Goal: Task Accomplishment & Management: Complete application form

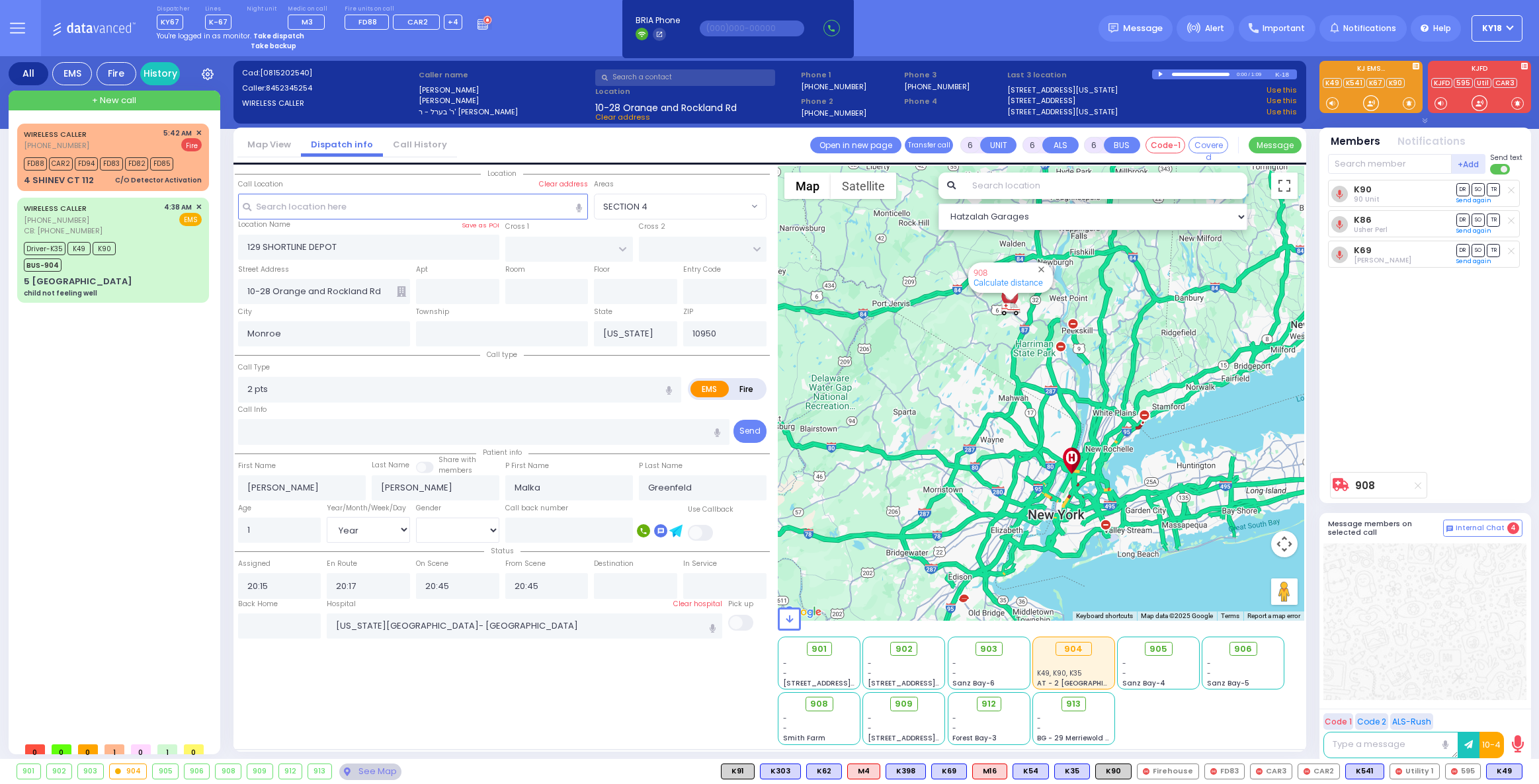
select select
select select "Year"
select select "[DEMOGRAPHIC_DATA]"
click at [261, 36] on strong "Take dispatch" at bounding box center [279, 36] width 51 height 10
select select "4"
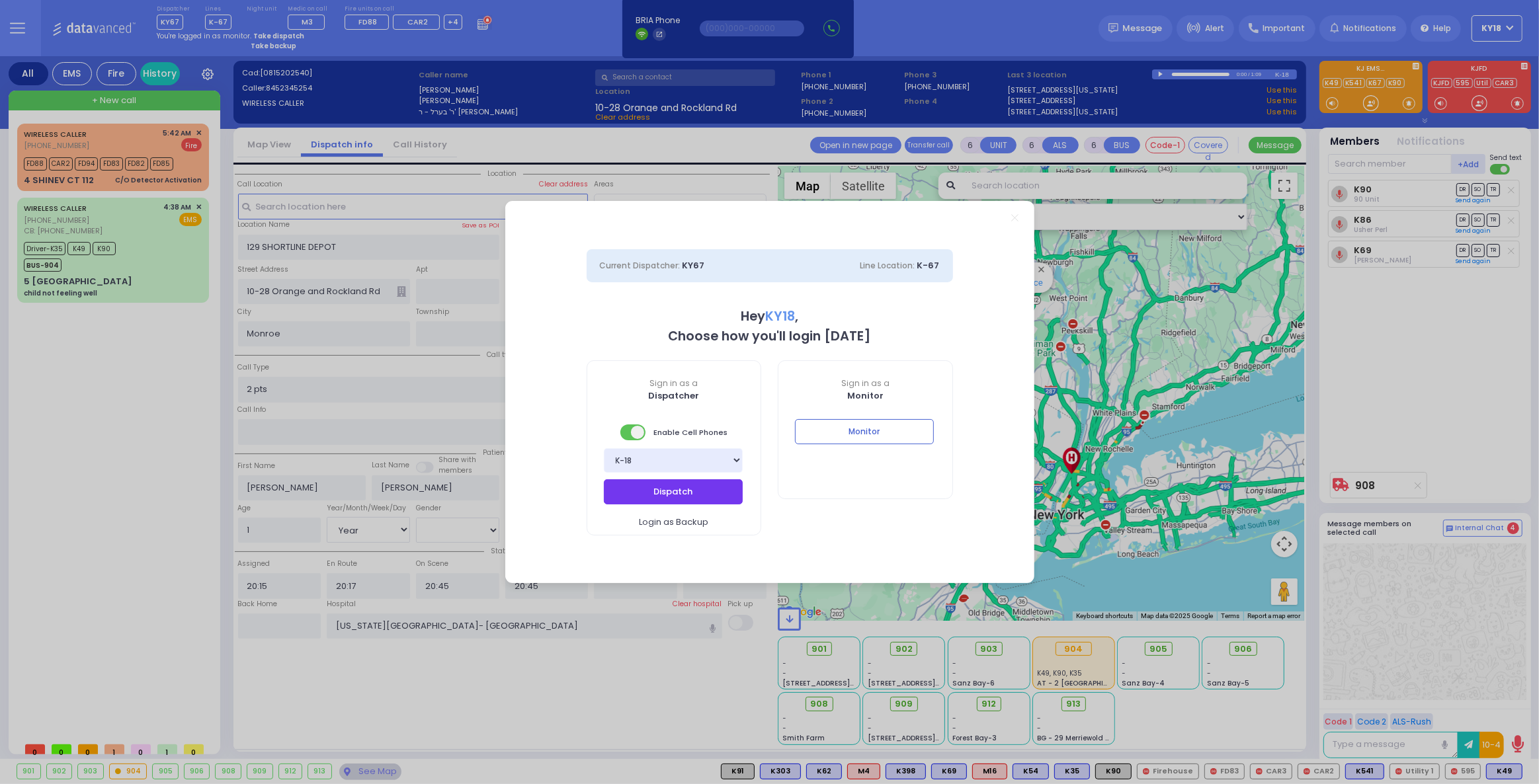
drag, startPoint x: 673, startPoint y: 489, endPoint x: 672, endPoint y: 496, distance: 7.1
click at [673, 491] on button "Dispatch" at bounding box center [673, 491] width 139 height 25
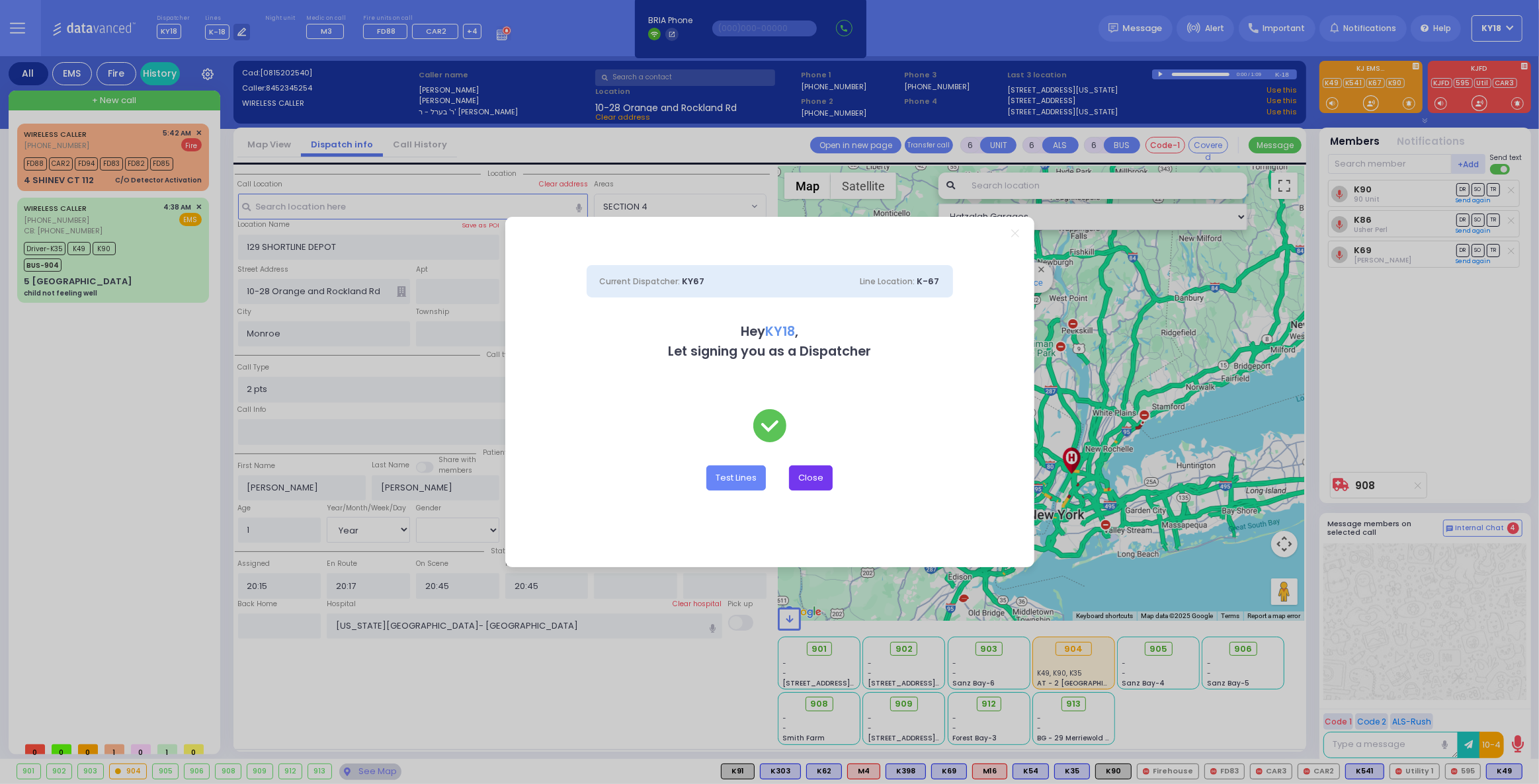
click at [816, 478] on button "Close" at bounding box center [811, 478] width 43 height 25
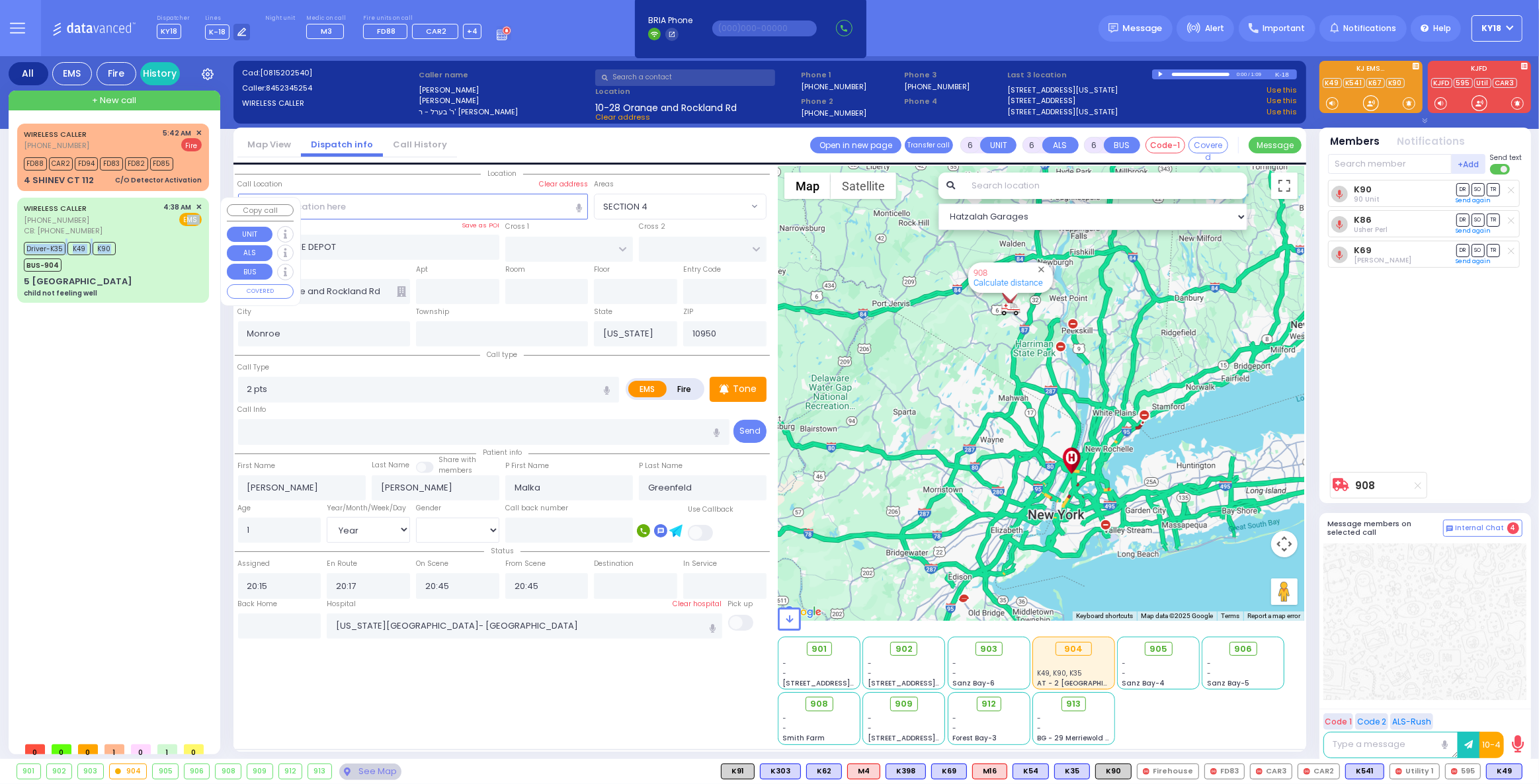
click at [168, 232] on div "WIRELESS CALLER [PHONE_NUMBER] CB: [PHONE_NUMBER] 4:38 AM ✕ EMS Driver-K35 K49 …" at bounding box center [113, 249] width 187 height 100
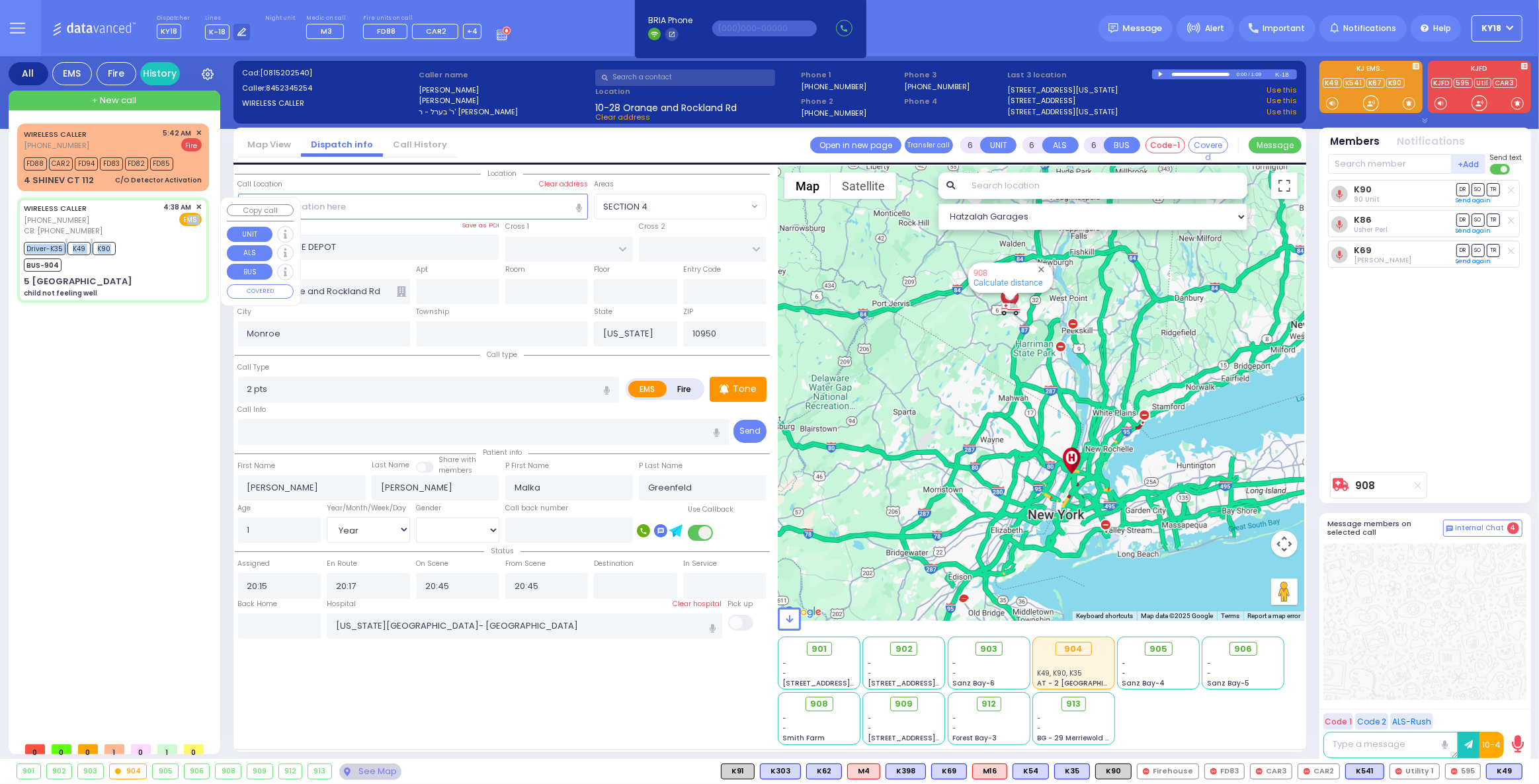
select select
type input "child not feeling well"
radio input "true"
type input "[PERSON_NAME]"
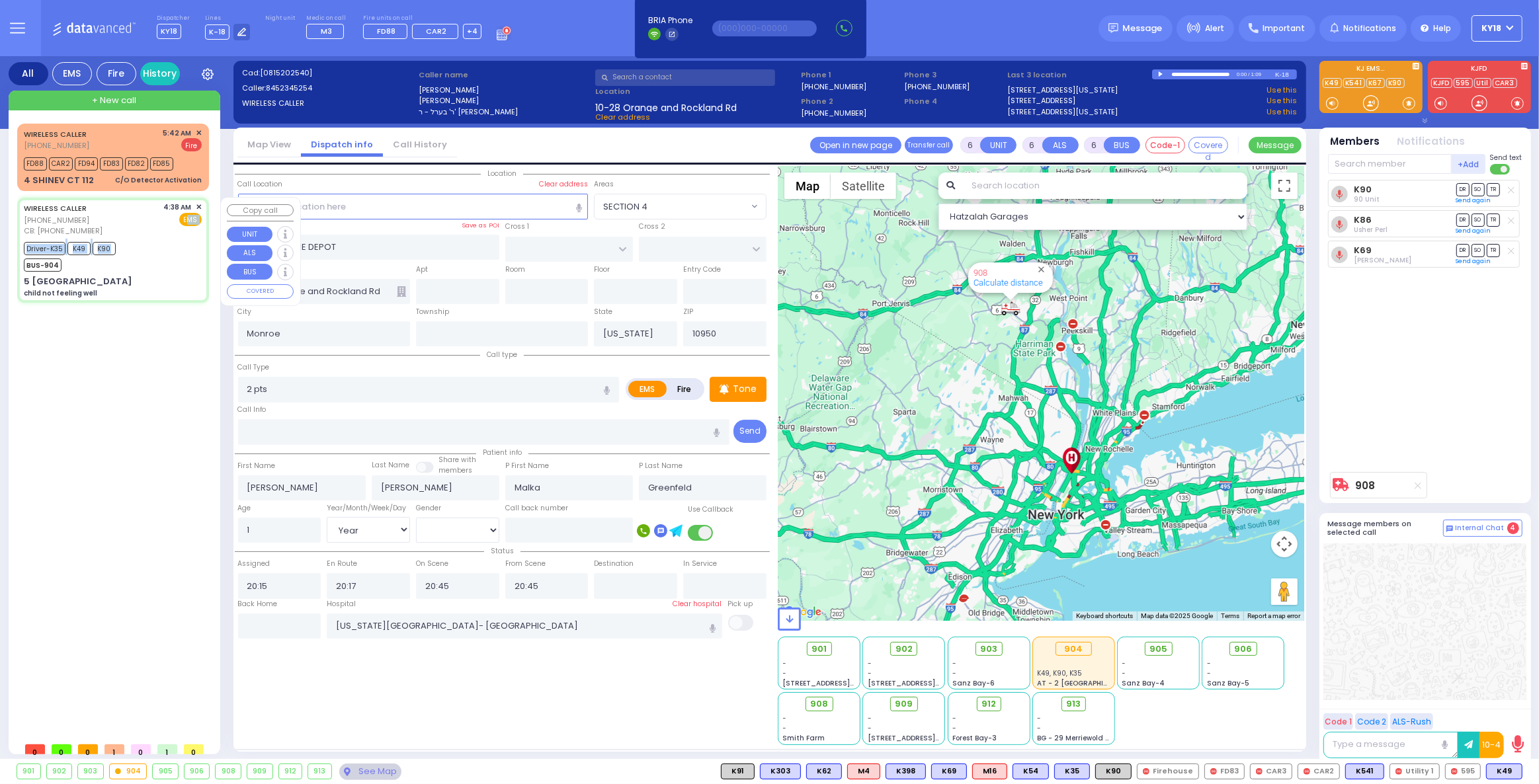
type input "11"
select select "Year"
select select "[DEMOGRAPHIC_DATA]"
type input "3473519994"
type input "04:38"
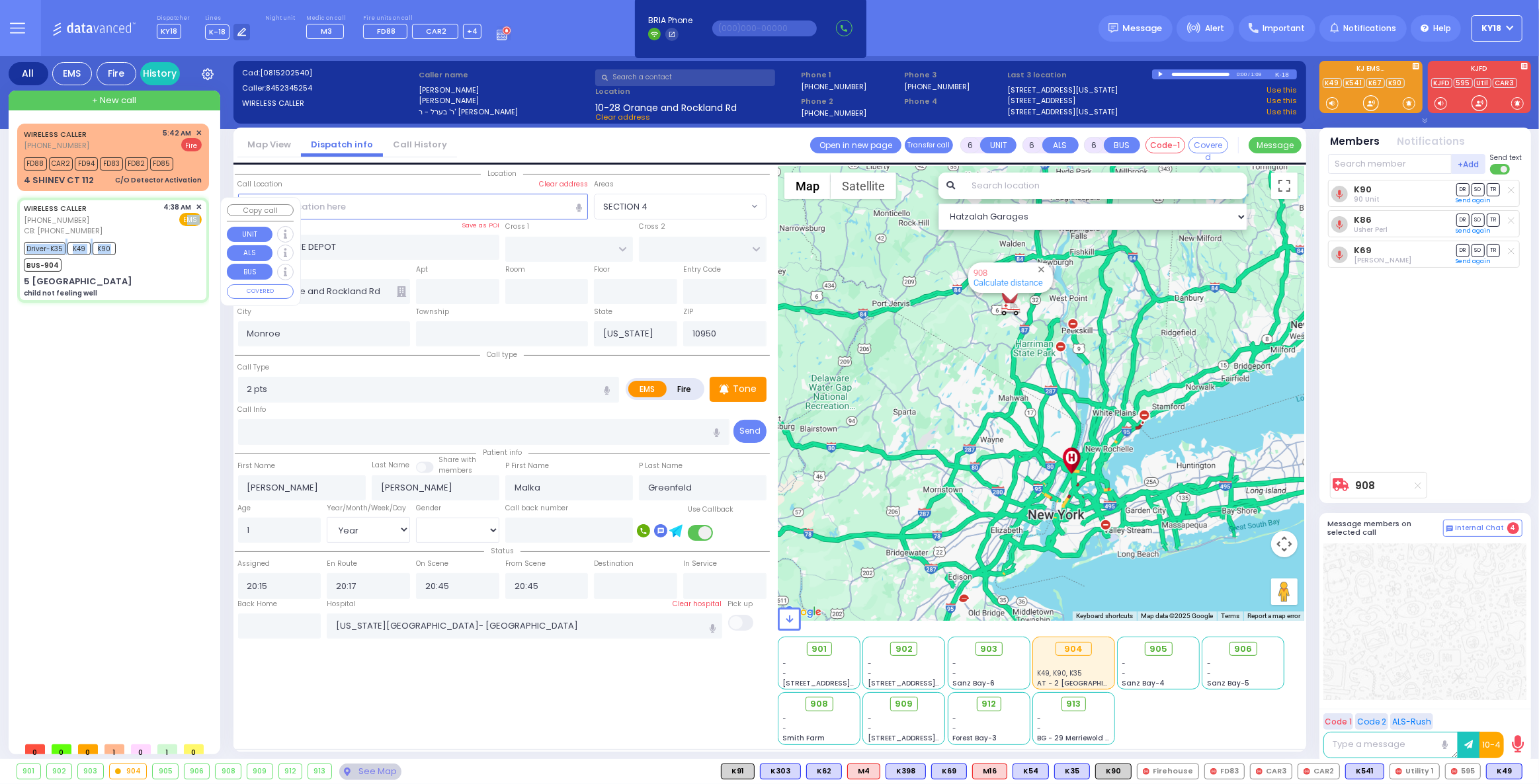
type input "04:40"
type input "04:43"
type input "04:50"
type input "05:57"
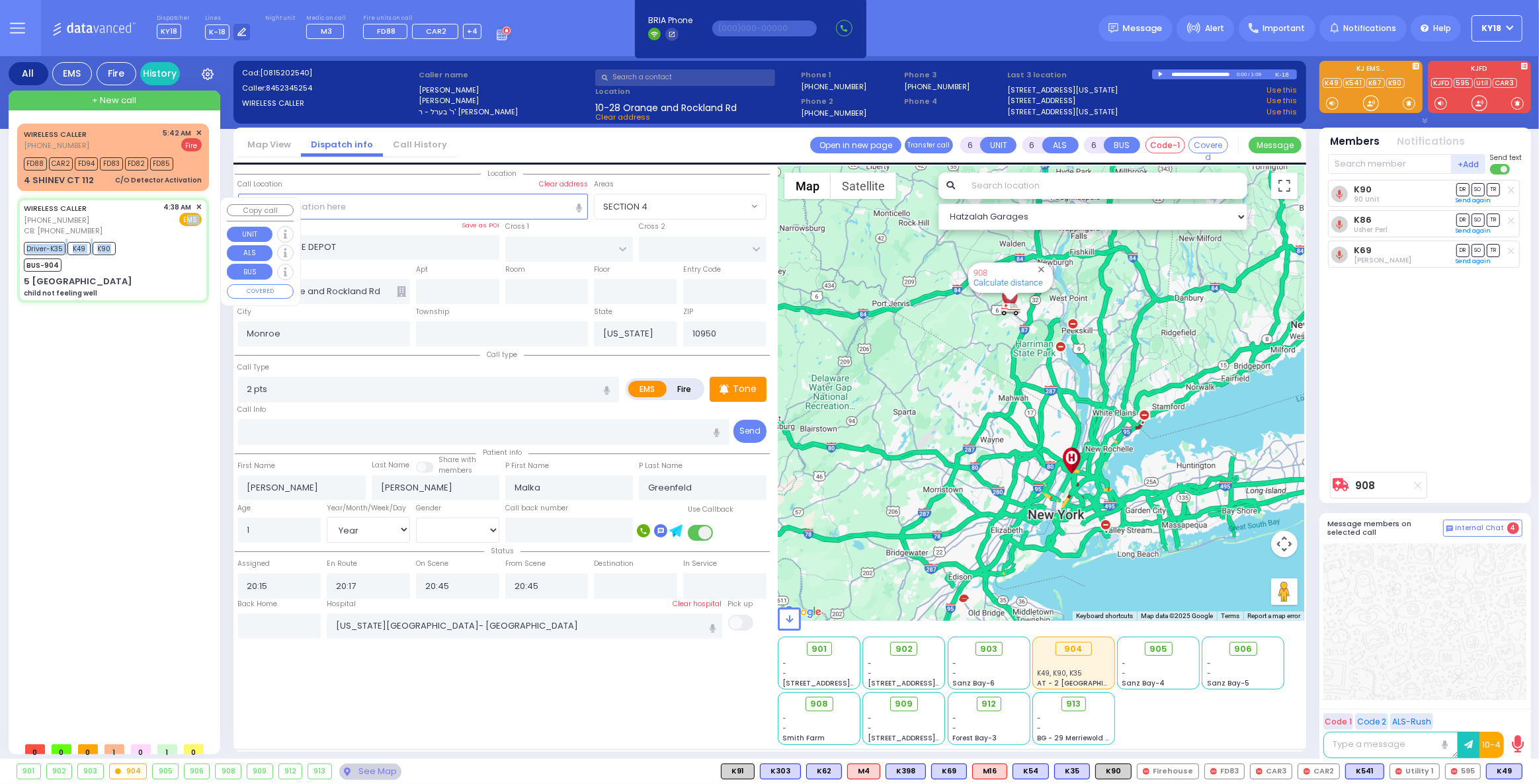
type input "[US_STATE][GEOGRAPHIC_DATA]- [GEOGRAPHIC_DATA] [STREET_ADDRESS][US_STATE]"
type input "CATSKILL HIGH RAIL"
type input "CLONTON COURT"
type input "5 [GEOGRAPHIC_DATA]"
select select "Hatzalah Garages"
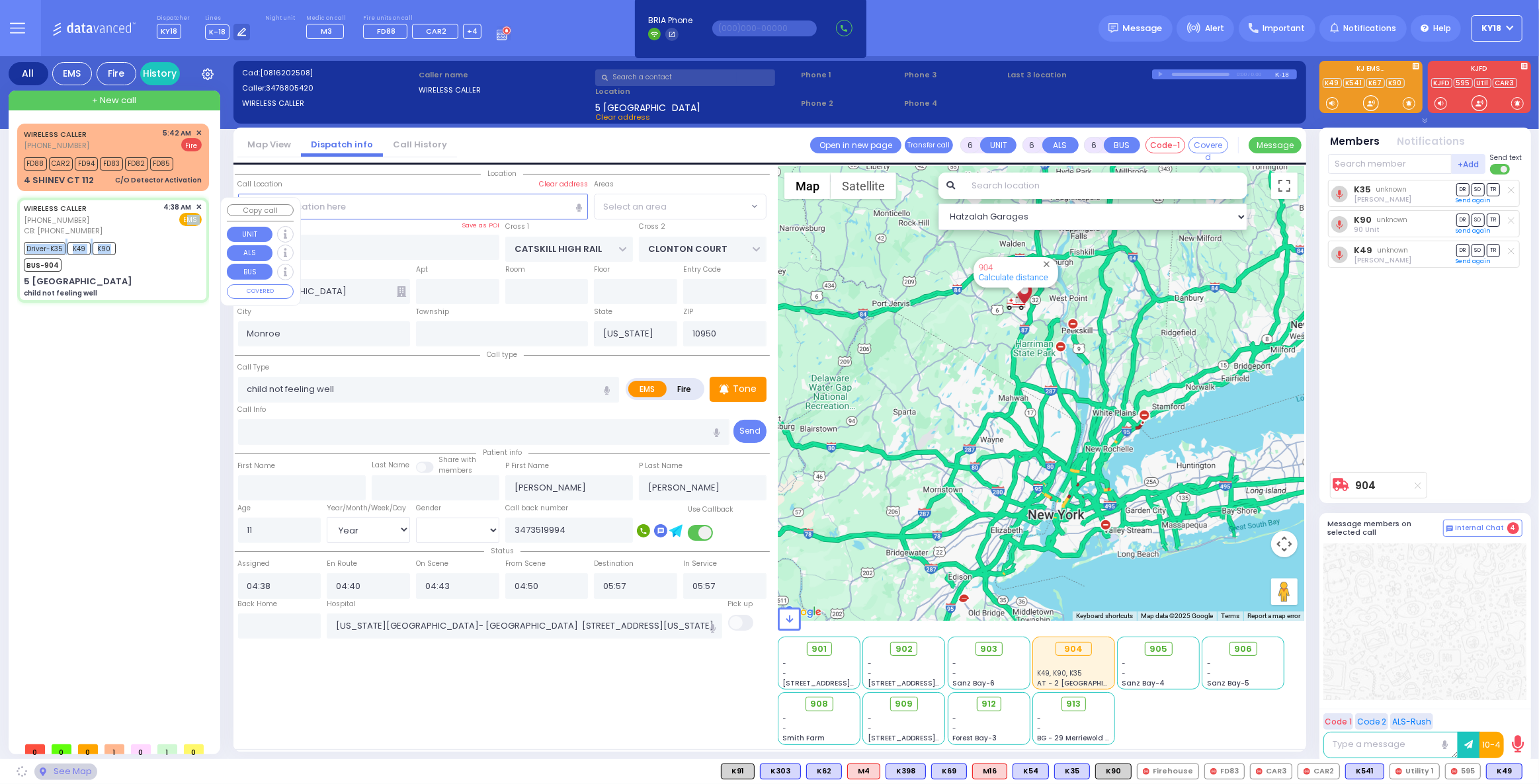
select select "[GEOGRAPHIC_DATA]"
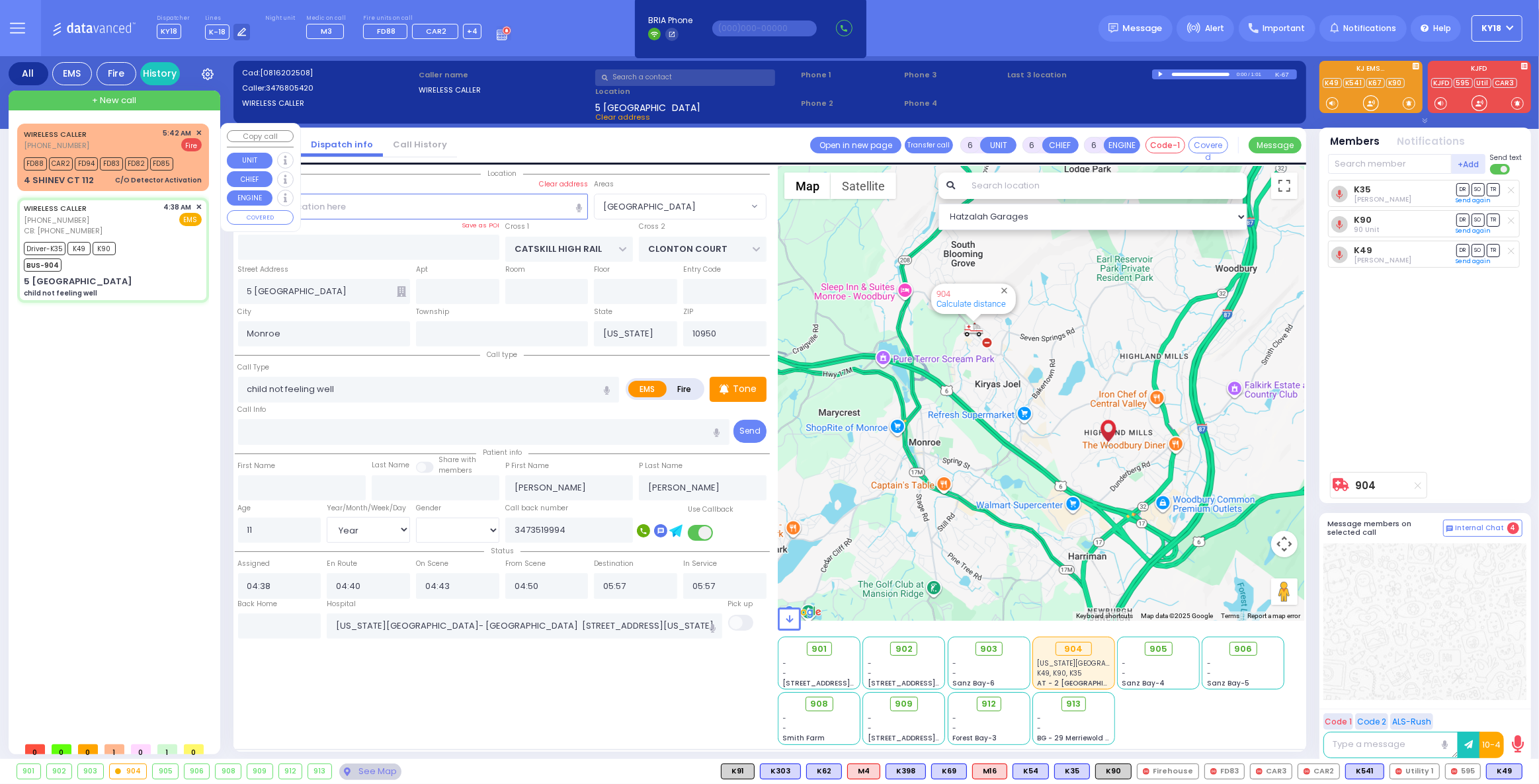
click at [198, 130] on span "✕" at bounding box center [198, 133] width 6 height 11
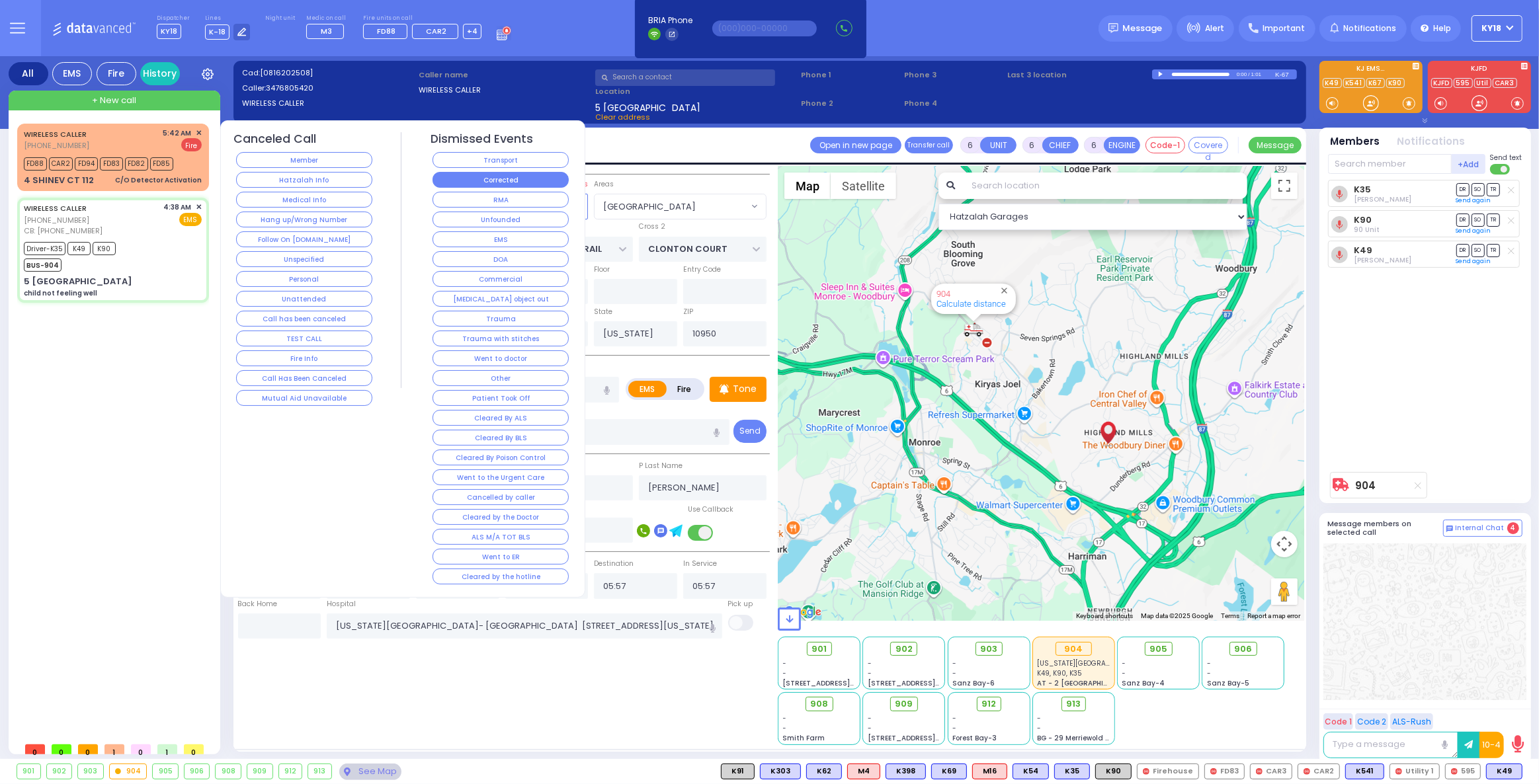
click at [496, 180] on button "Corrected" at bounding box center [500, 180] width 136 height 16
